Goal: Transaction & Acquisition: Purchase product/service

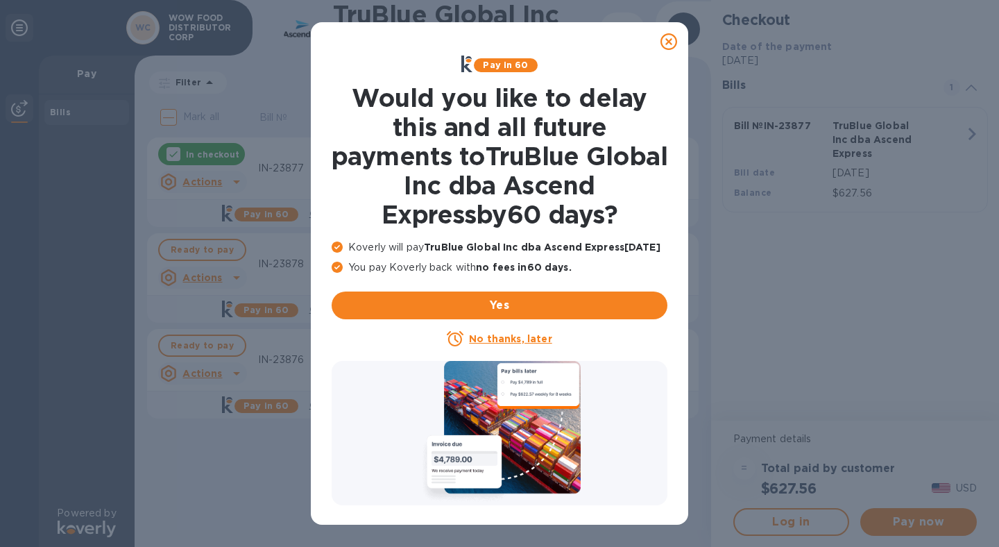
click at [672, 41] on icon at bounding box center [669, 41] width 17 height 17
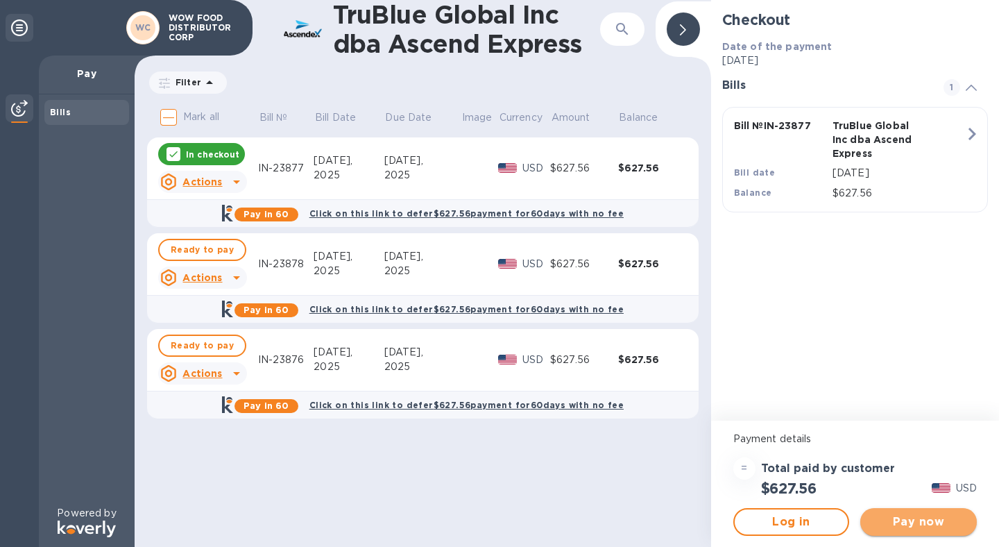
click at [925, 523] on span "Pay now" at bounding box center [919, 522] width 94 height 17
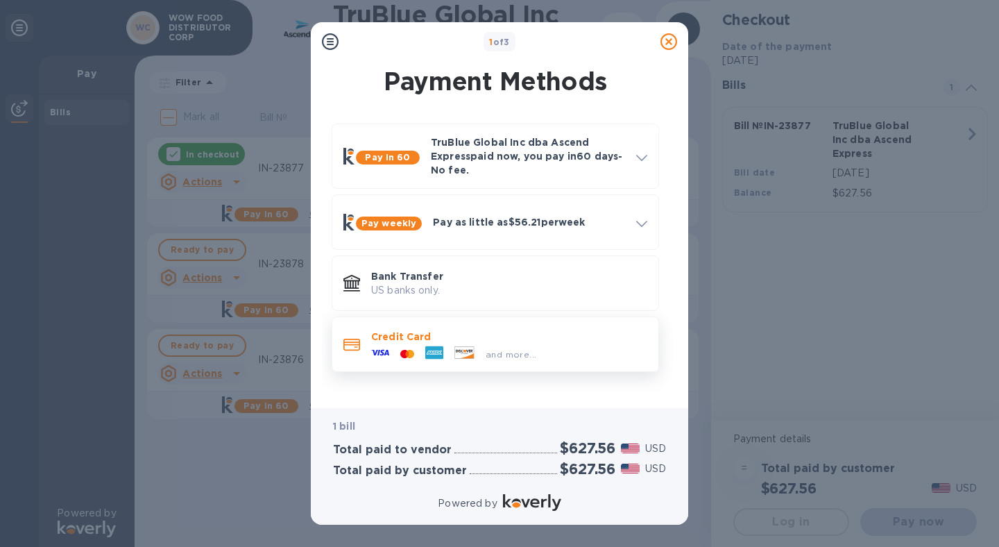
click at [489, 347] on div "and more..." at bounding box center [511, 354] width 62 height 15
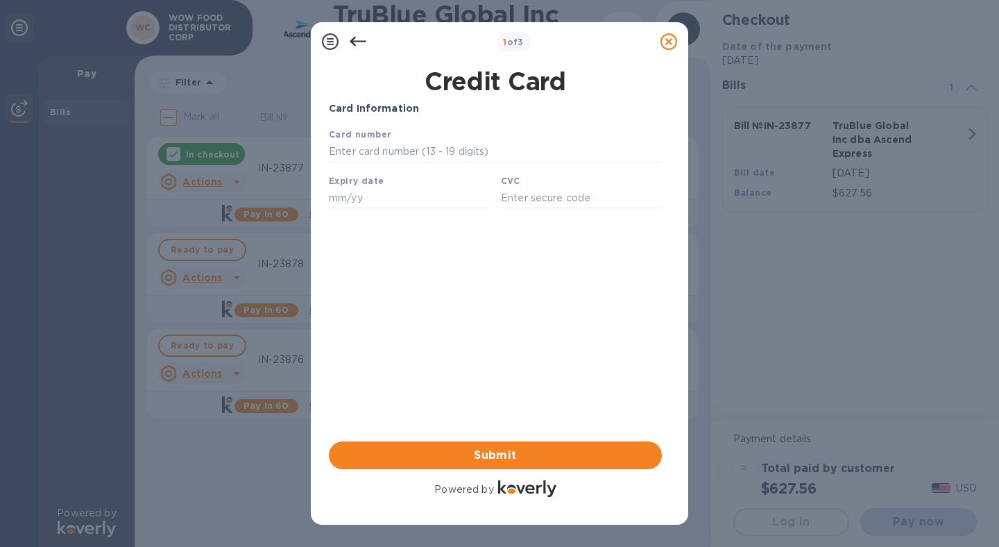
click at [375, 141] on div "Card number" at bounding box center [495, 144] width 344 height 46
click at [373, 150] on input "text" at bounding box center [495, 152] width 333 height 21
click at [397, 159] on input "text" at bounding box center [495, 152] width 333 height 21
click at [398, 201] on input "text" at bounding box center [409, 197] width 161 height 21
click at [400, 147] on input "text" at bounding box center [495, 152] width 333 height 21
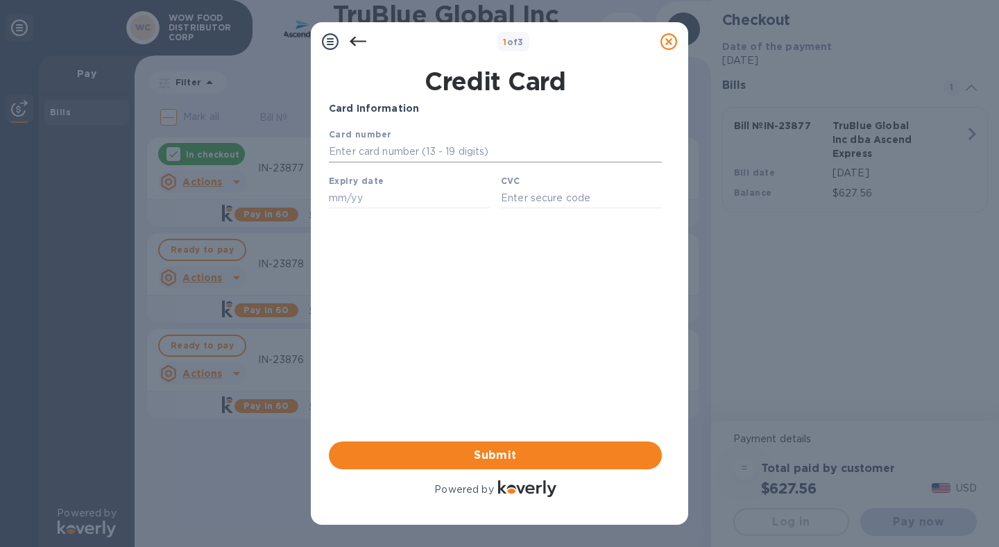
click at [413, 155] on input "text" at bounding box center [495, 152] width 333 height 21
type input "[CREDIT_CARD_NUMBER]"
click at [386, 183] on div "Expiry date" at bounding box center [409, 191] width 172 height 46
click at [378, 194] on input "text" at bounding box center [409, 197] width 161 height 21
type input "10/26"
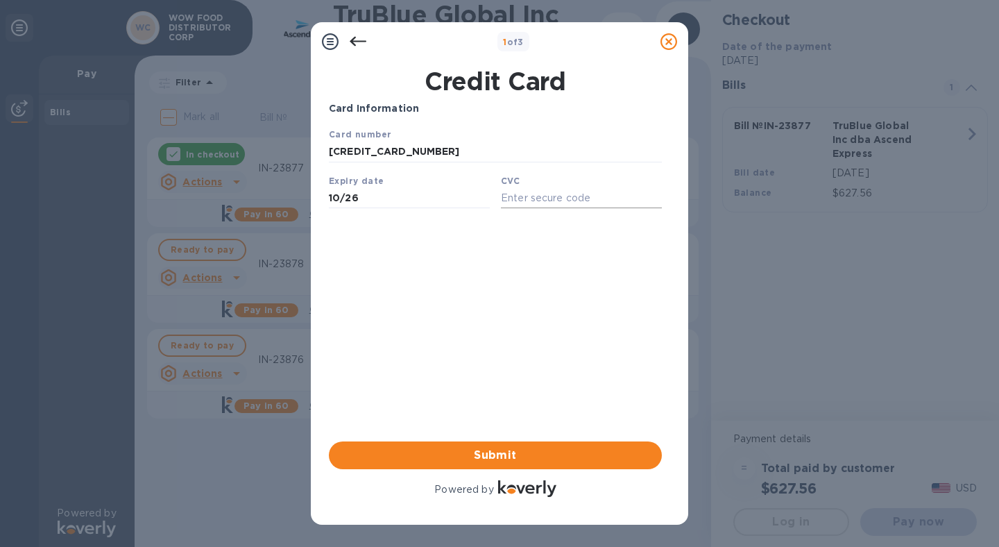
click at [536, 204] on input "text" at bounding box center [581, 197] width 161 height 21
type input "3688"
click at [538, 266] on div "Card Information Your browser does not support iframes Submit Powered by" at bounding box center [495, 300] width 333 height 398
click at [500, 453] on span "Submit" at bounding box center [495, 455] width 311 height 17
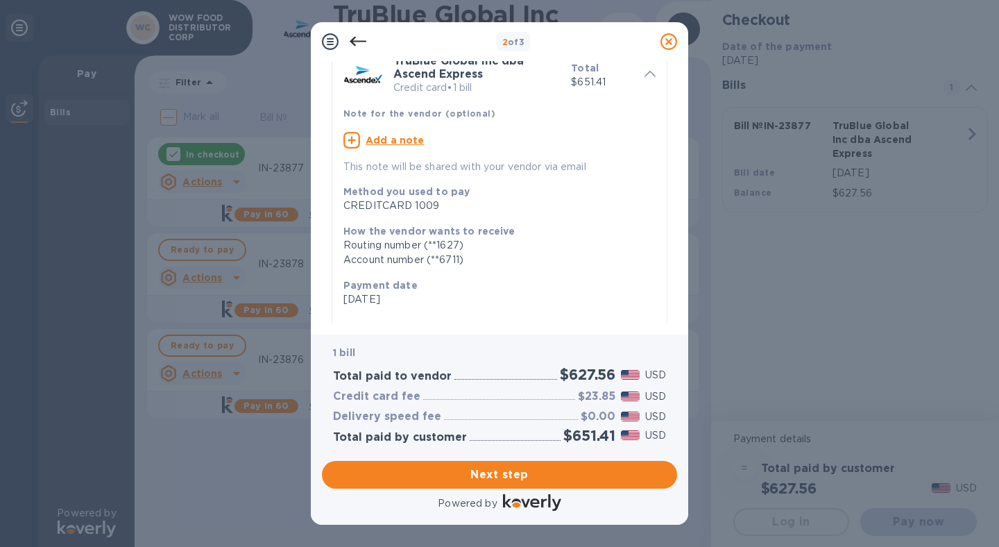
scroll to position [69, 0]
click at [403, 136] on u "Add a note" at bounding box center [395, 137] width 59 height 11
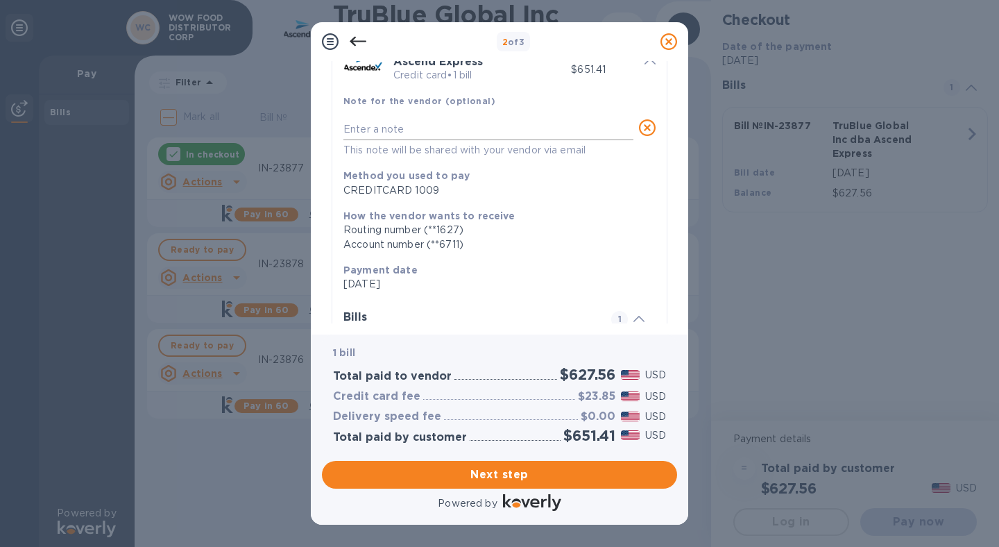
click at [431, 143] on div "x This note will be shared with your vendor via email" at bounding box center [489, 138] width 290 height 39
click at [475, 135] on textarea at bounding box center [489, 133] width 290 height 12
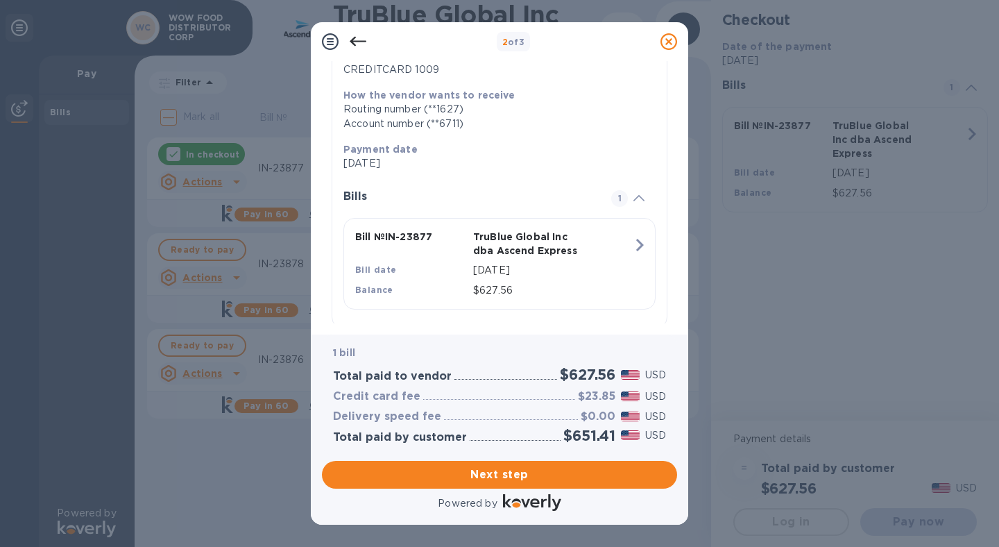
scroll to position [221, 0]
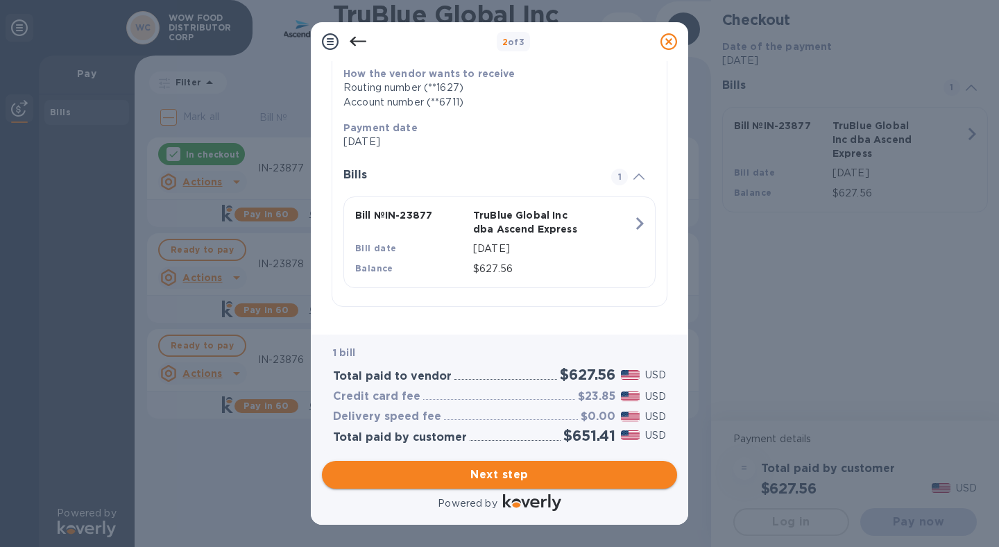
type textarea "IN-23877"
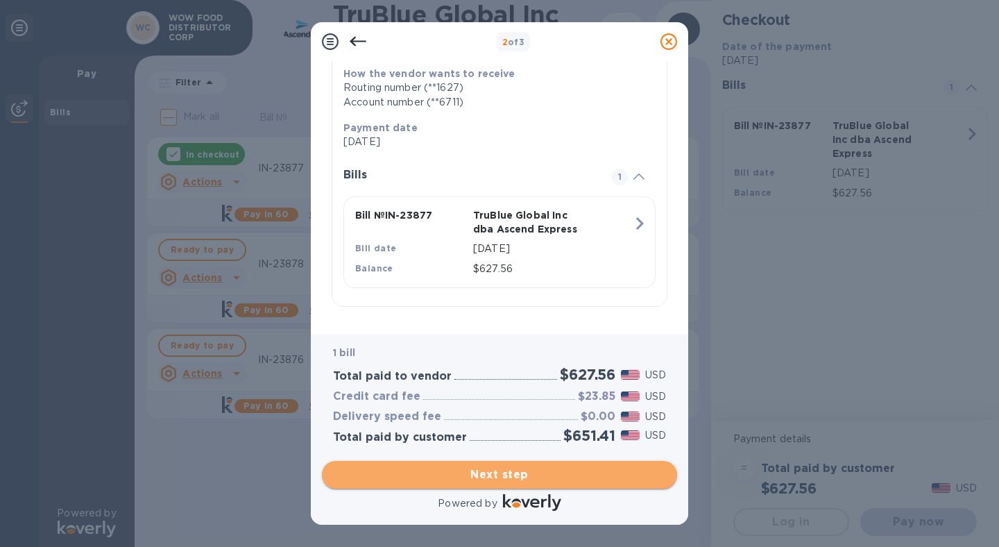
click at [515, 477] on span "Next step" at bounding box center [499, 474] width 333 height 17
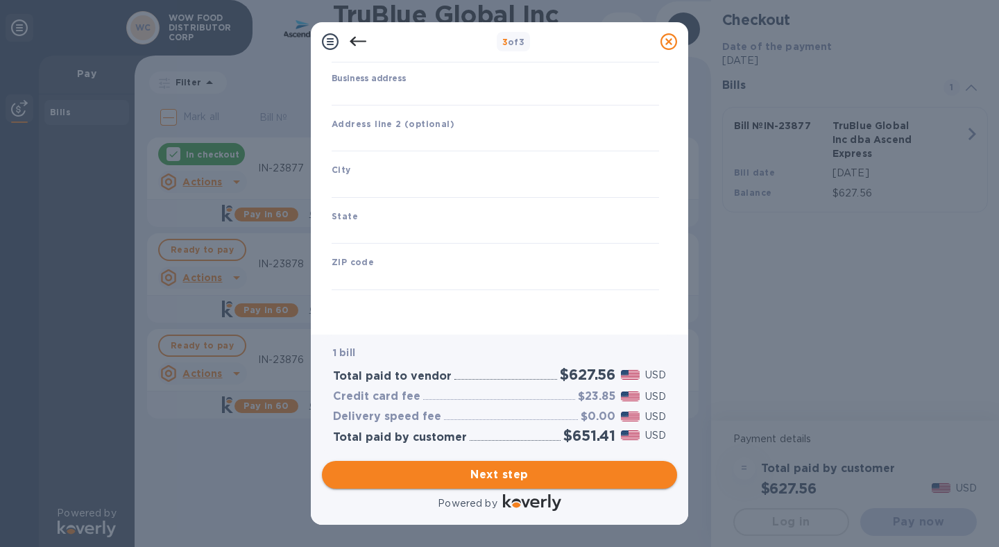
type input "[GEOGRAPHIC_DATA]"
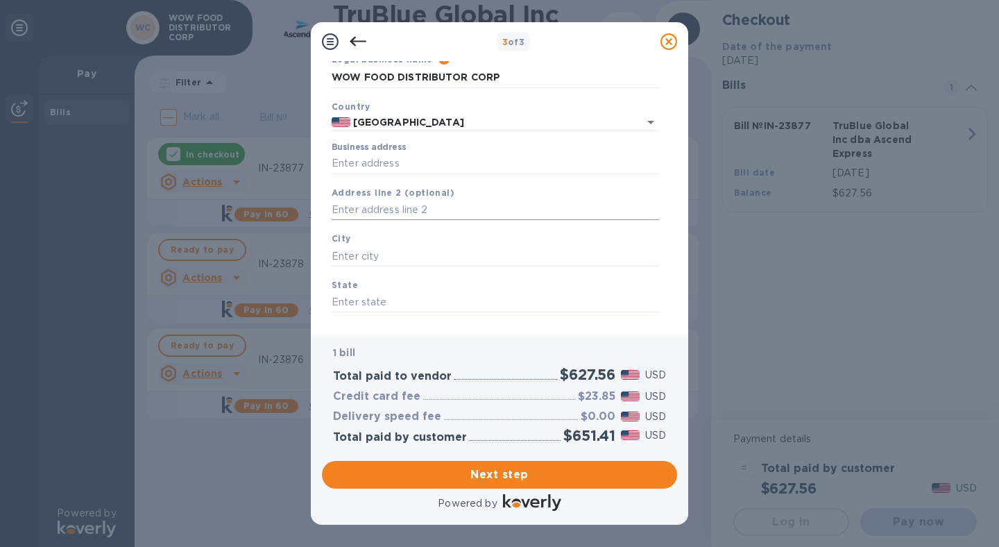
scroll to position [0, 0]
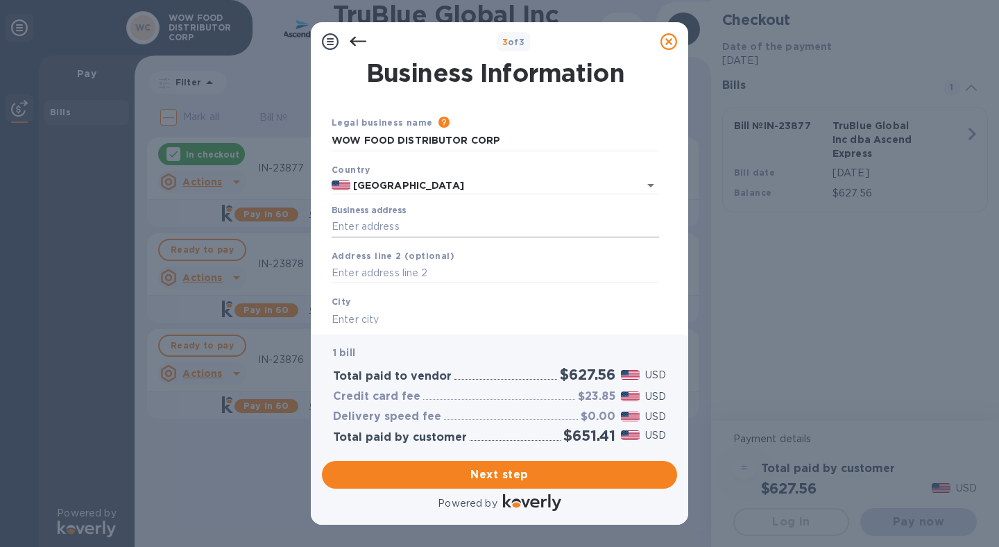
click at [404, 221] on input "Business address" at bounding box center [496, 227] width 328 height 21
type input "[STREET_ADDRESS][PERSON_NAME]"
click at [380, 263] on input "text" at bounding box center [496, 273] width 328 height 21
click at [378, 274] on input "text" at bounding box center [496, 273] width 328 height 21
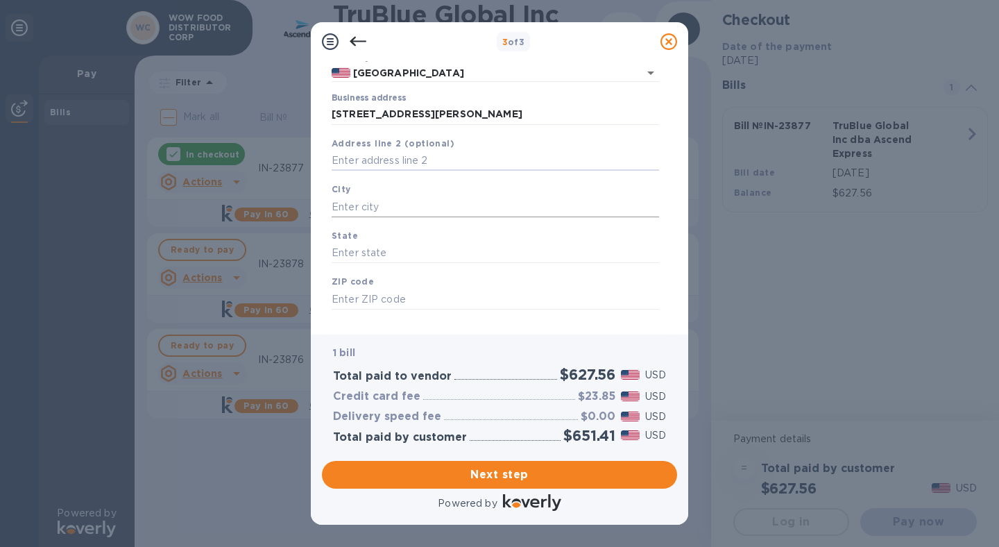
scroll to position [117, 0]
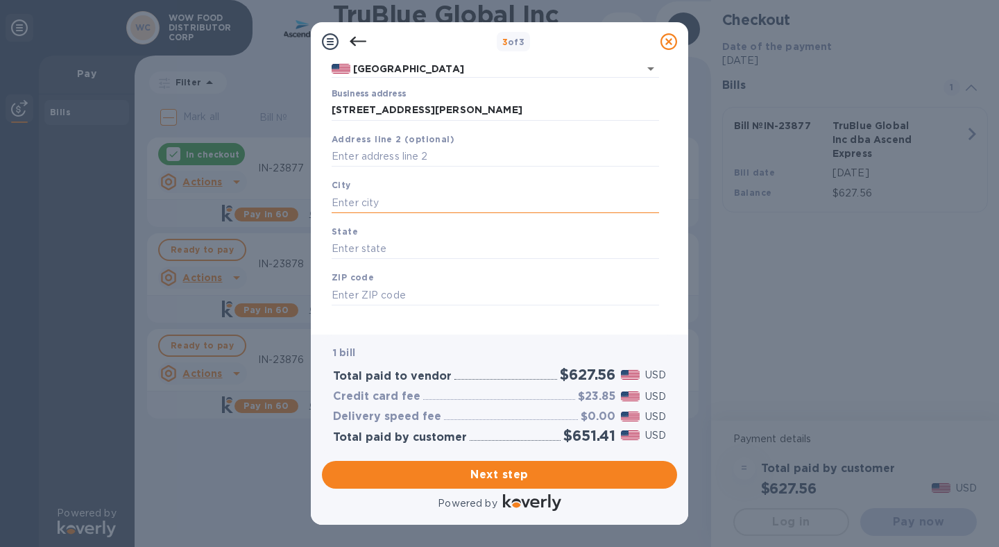
click at [377, 201] on input "text" at bounding box center [496, 202] width 328 height 21
click at [362, 203] on input "City Of Industry" at bounding box center [496, 202] width 328 height 21
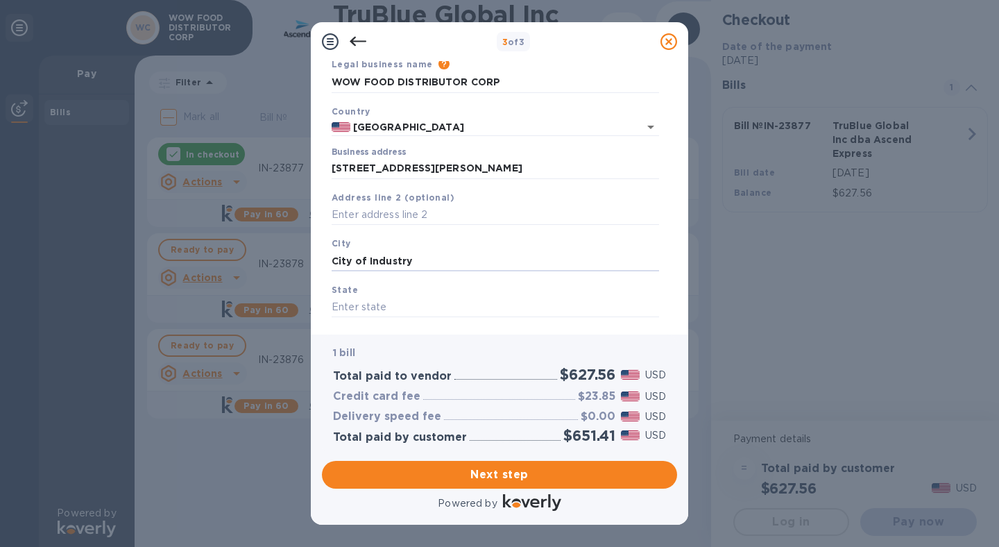
scroll to position [132, 0]
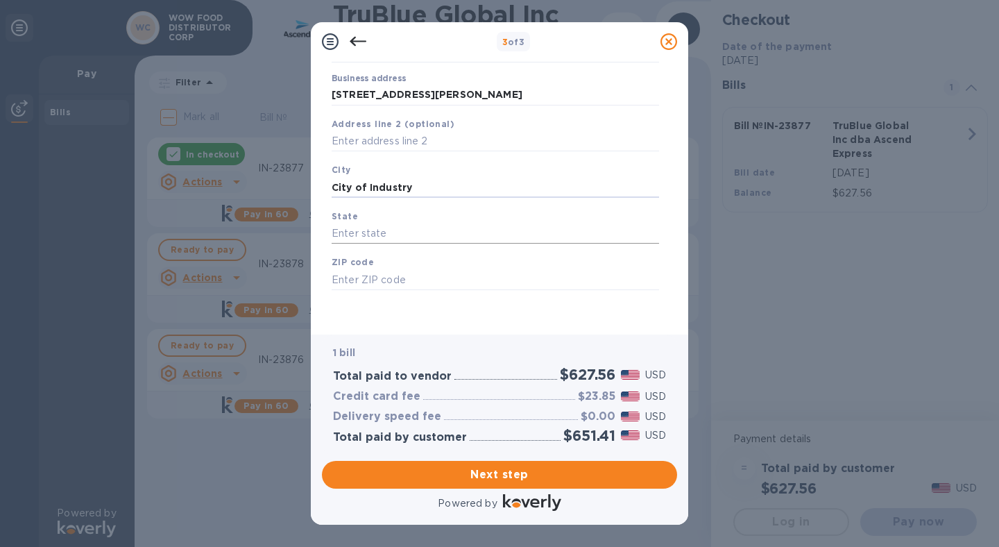
type input "City of Industry"
click at [384, 237] on input "text" at bounding box center [496, 233] width 328 height 21
type input "CA"
click at [379, 279] on input "text" at bounding box center [496, 279] width 328 height 21
type input "91745"
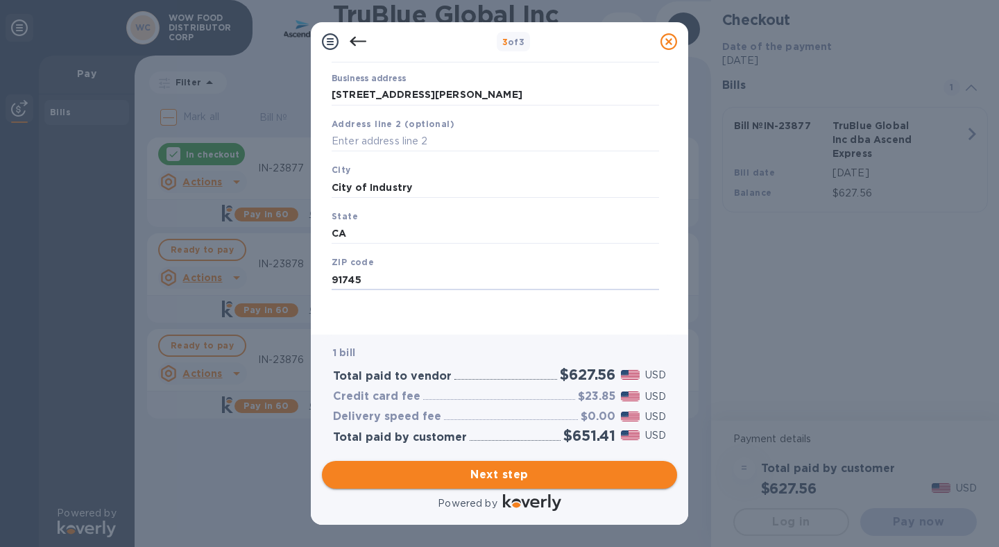
click at [487, 471] on span "Next step" at bounding box center [499, 474] width 333 height 17
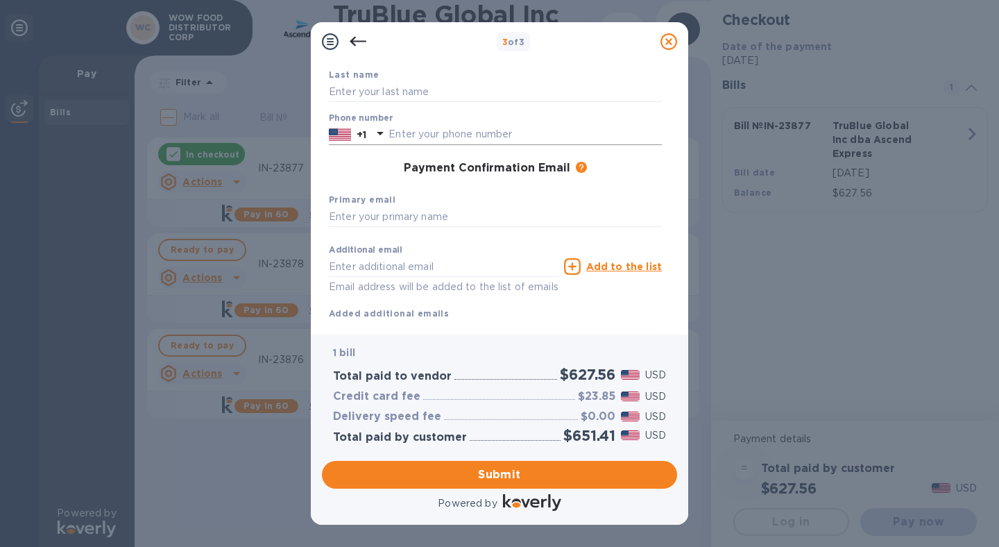
scroll to position [0, 0]
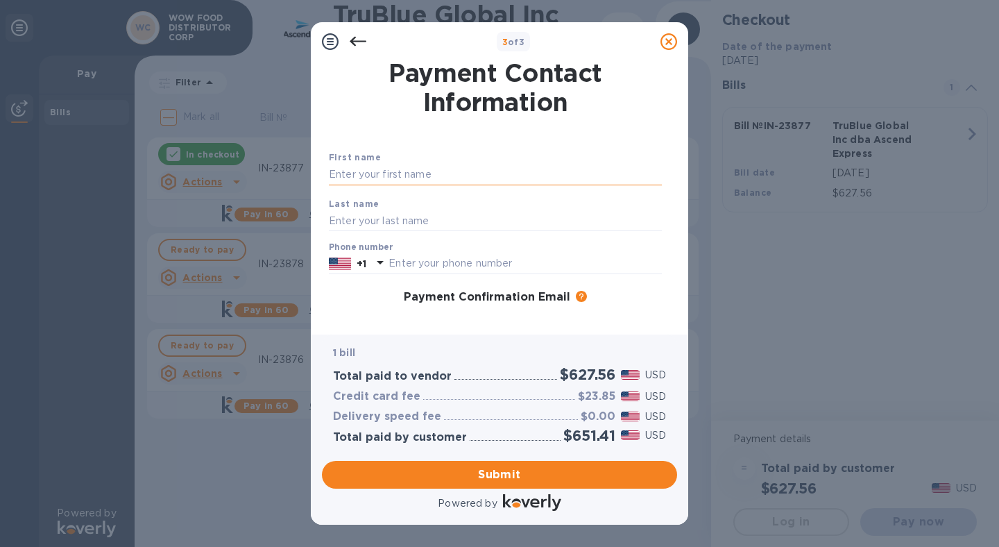
click at [411, 174] on input "text" at bounding box center [495, 174] width 333 height 21
type input "Analiza"
type input "[PERSON_NAME]"
type input "6267576395"
drag, startPoint x: 356, startPoint y: 172, endPoint x: 255, endPoint y: 172, distance: 100.6
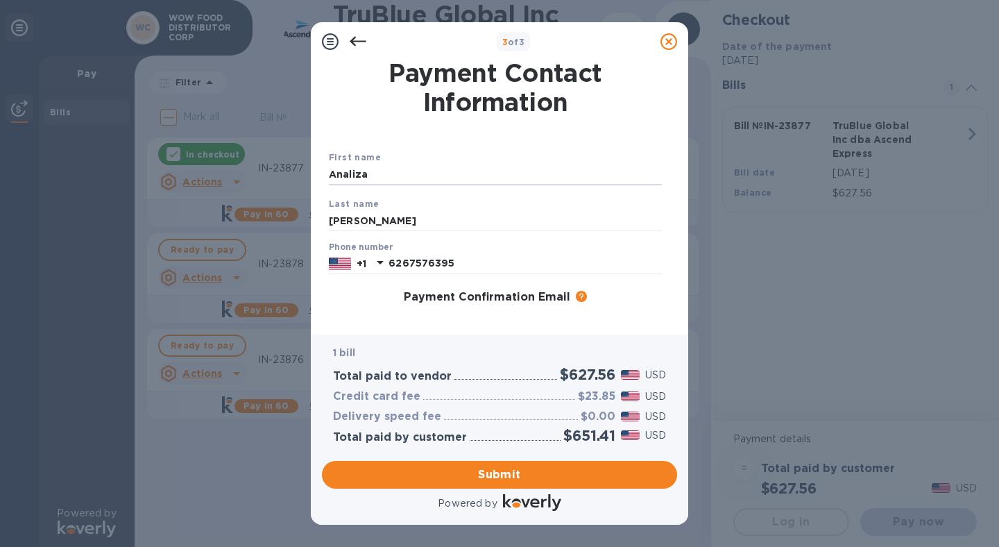
click at [239, 171] on div "3 of 3 Payment Contact Information First name [PERSON_NAME] Last name [PERSON_N…" at bounding box center [499, 273] width 999 height 547
type input "Analiza"
click at [470, 176] on input "Analiza" at bounding box center [495, 174] width 333 height 21
click at [432, 319] on div "Primary email" at bounding box center [495, 339] width 344 height 46
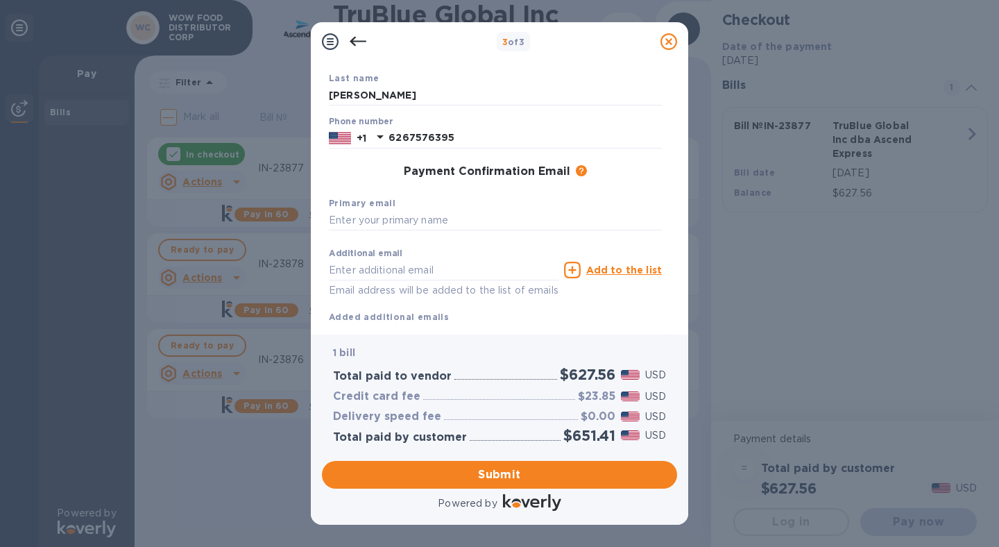
scroll to position [164, 0]
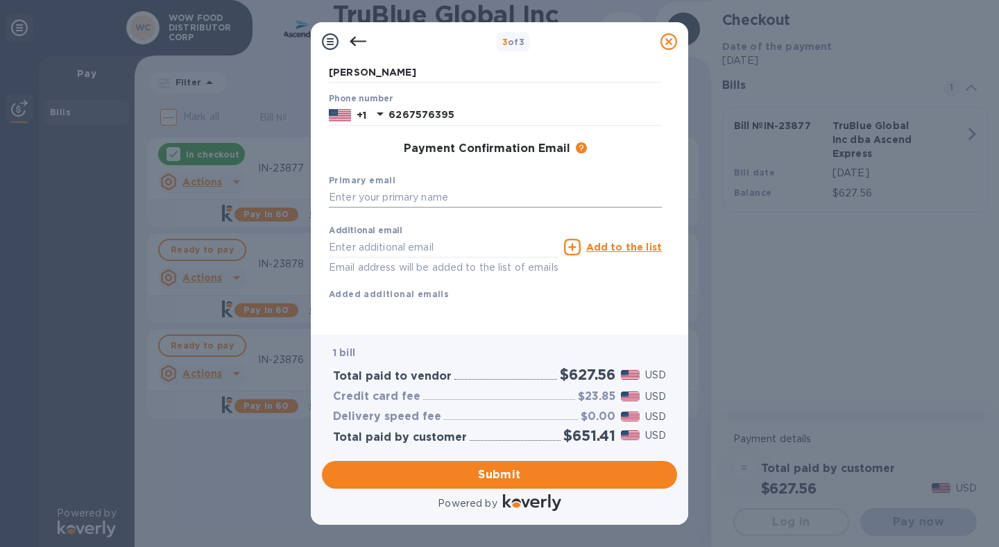
click at [392, 187] on input "text" at bounding box center [495, 197] width 333 height 21
drag, startPoint x: 511, startPoint y: 184, endPoint x: 250, endPoint y: 180, distance: 261.6
click at [250, 180] on div "3 of 3 Payment Contact Information First name [PERSON_NAME] Last name [PERSON_N…" at bounding box center [499, 273] width 999 height 547
type input "[EMAIL_ADDRESS][DOMAIN_NAME]"
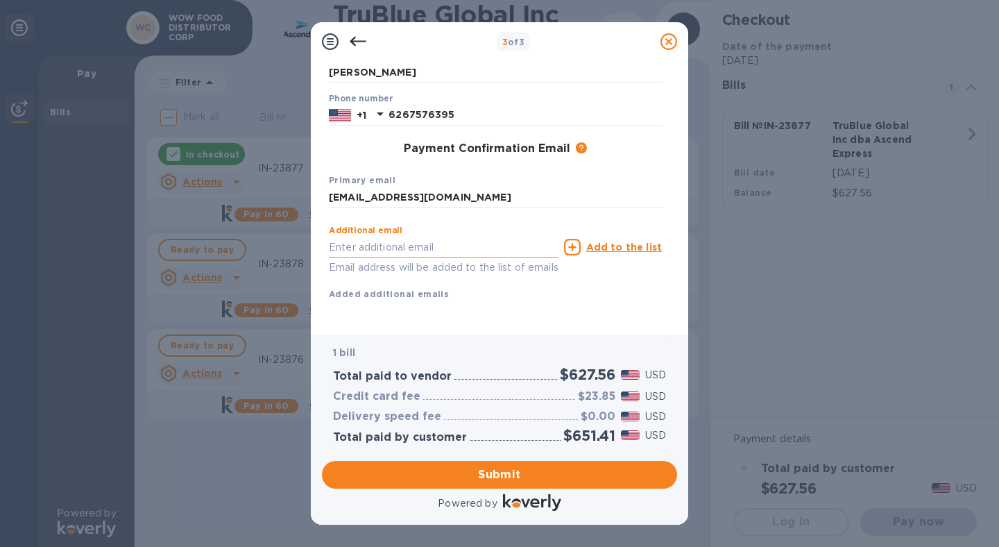
click at [368, 237] on input "text" at bounding box center [444, 247] width 230 height 21
paste input "[EMAIL_ADDRESS][DOMAIN_NAME]"
click at [336, 237] on input "[EMAIL_ADDRESS][DOMAIN_NAME]" at bounding box center [444, 247] width 230 height 21
type input "[PERSON_NAME][EMAIL_ADDRESS][DOMAIN_NAME]"
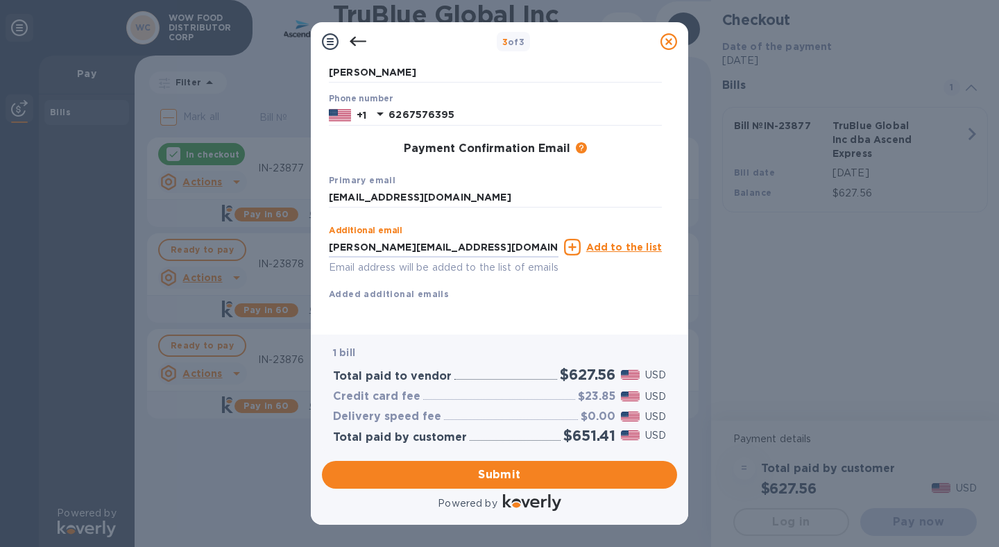
click at [619, 241] on u "Add to the list" at bounding box center [624, 246] width 76 height 11
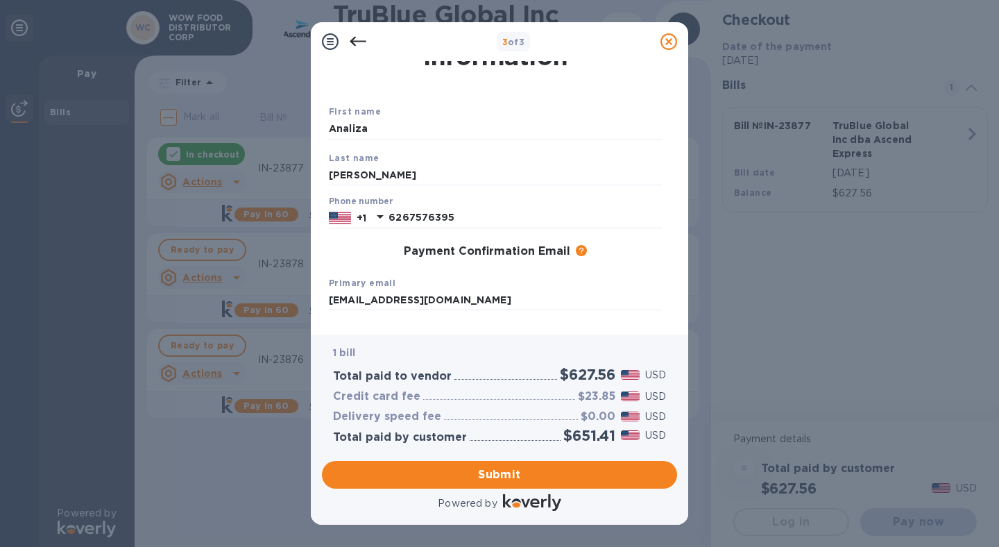
scroll to position [0, 0]
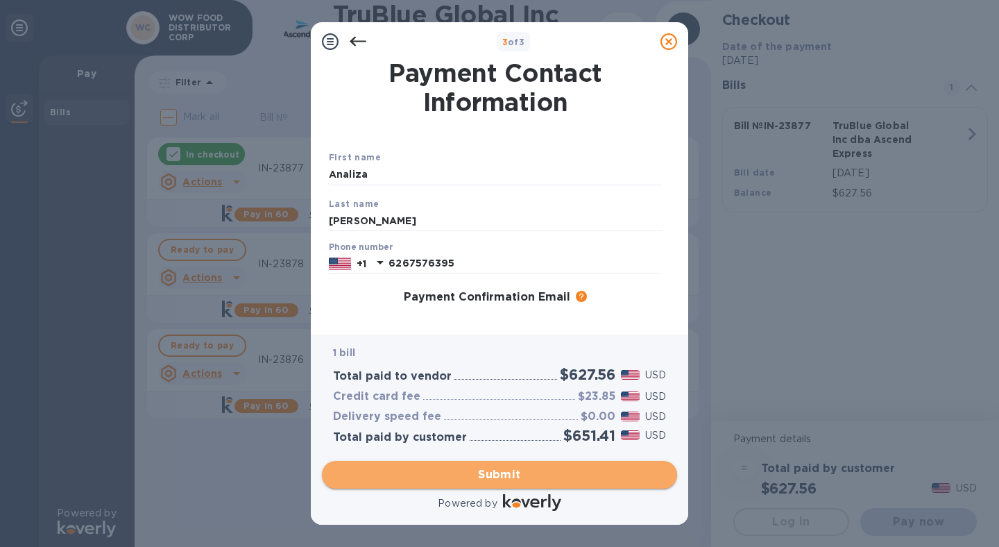
click at [507, 476] on span "Submit" at bounding box center [499, 474] width 333 height 17
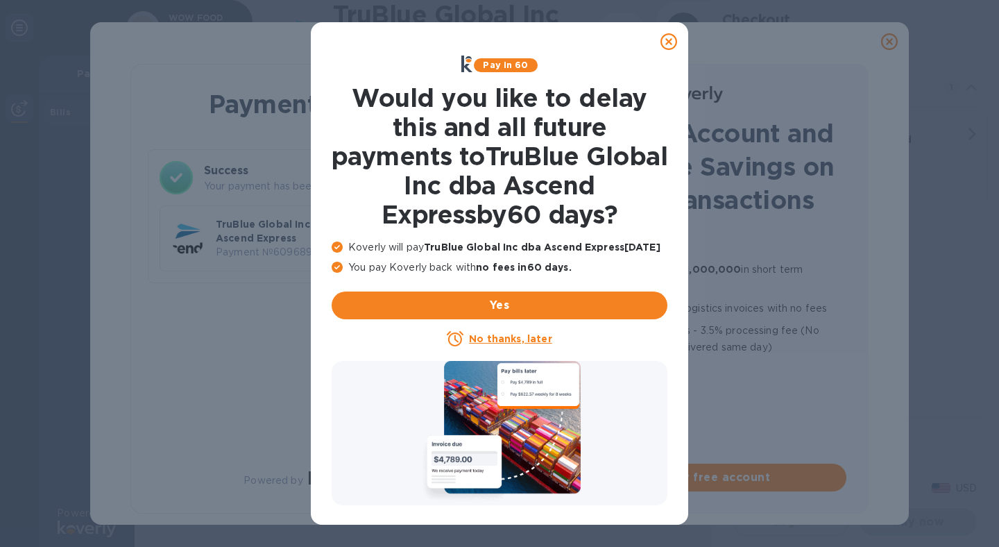
click at [668, 41] on icon at bounding box center [669, 41] width 17 height 17
